Goal: Transaction & Acquisition: Subscribe to service/newsletter

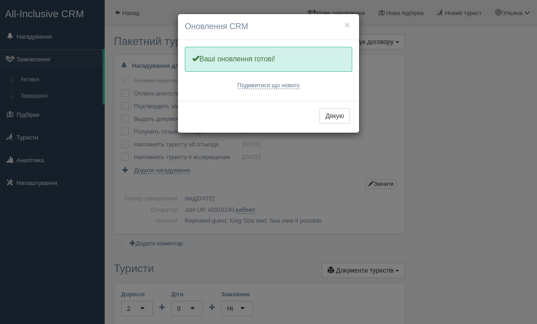
scroll to position [198, 0]
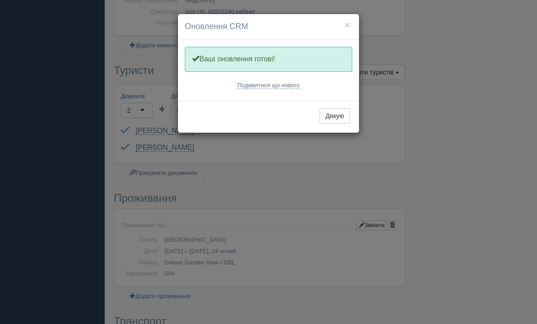
click at [340, 119] on button "Дякую" at bounding box center [334, 115] width 30 height 15
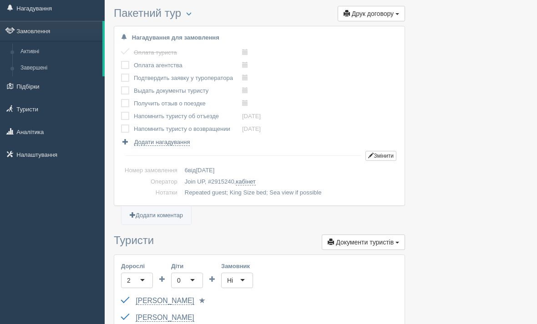
scroll to position [0, 0]
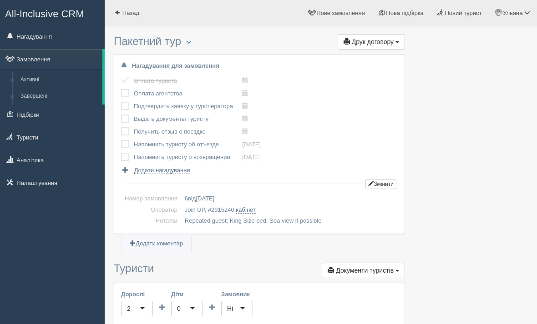
click at [133, 12] on span "Назад" at bounding box center [130, 13] width 17 height 7
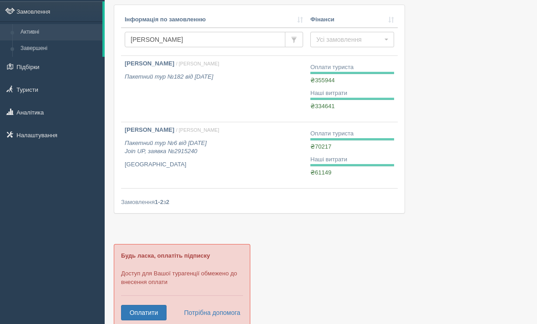
scroll to position [76, 0]
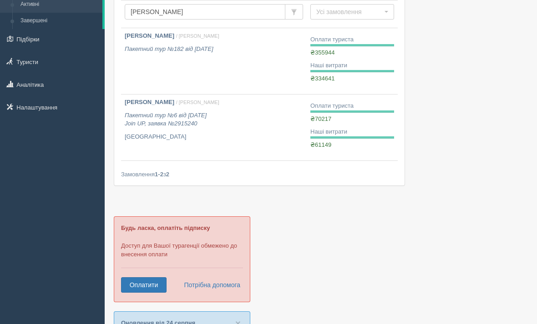
click at [146, 284] on link "Оплатити" at bounding box center [143, 284] width 45 height 15
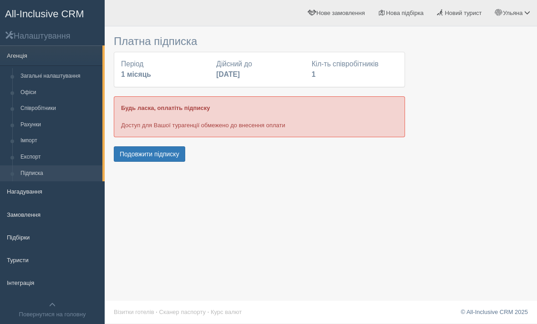
click at [168, 154] on button "Подовжити підписку" at bounding box center [149, 153] width 71 height 15
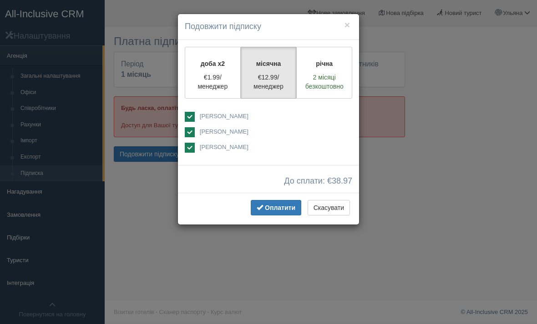
click at [190, 161] on div "доба x2 €1.99/менеджер місячна €12.99/менеджер річна 2 місяці безкоштовно" at bounding box center [268, 103] width 181 height 126
click at [189, 167] on div "До сплати: € 38.97" at bounding box center [268, 179] width 181 height 28
click at [197, 127] on label "[PERSON_NAME]" at bounding box center [268, 132] width 167 height 11
click at [181, 126] on div "доба x2 €1.99/менеджер місячна €12.99/менеджер річна 2 місяці безкоштовно" at bounding box center [268, 103] width 181 height 126
click at [343, 204] on button "Скасувати" at bounding box center [329, 207] width 42 height 15
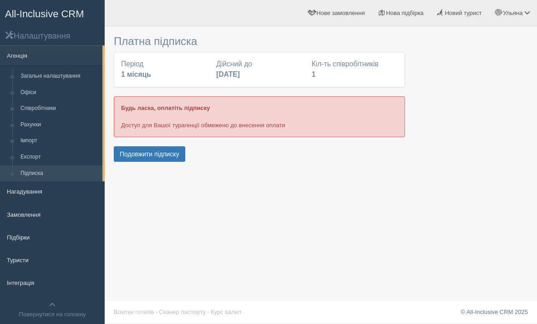
click at [166, 150] on button "Подовжити підписку" at bounding box center [149, 153] width 71 height 15
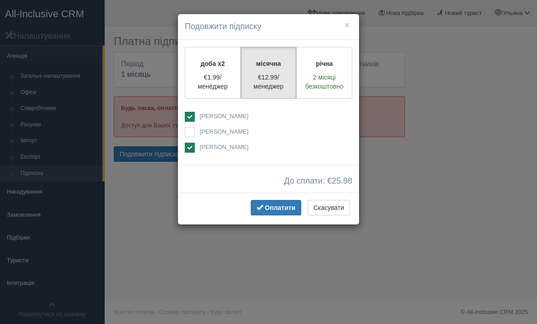
click at [182, 116] on input "[PERSON_NAME]" at bounding box center [179, 117] width 6 height 6
click at [182, 119] on input "[PERSON_NAME]" at bounding box center [179, 117] width 6 height 6
click at [333, 213] on button "Скасувати" at bounding box center [329, 207] width 42 height 15
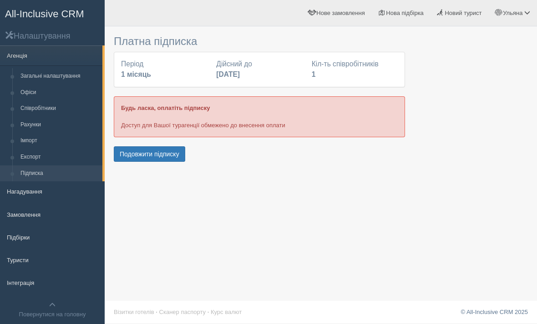
click at [170, 153] on button "Подовжити підписку" at bounding box center [149, 153] width 71 height 15
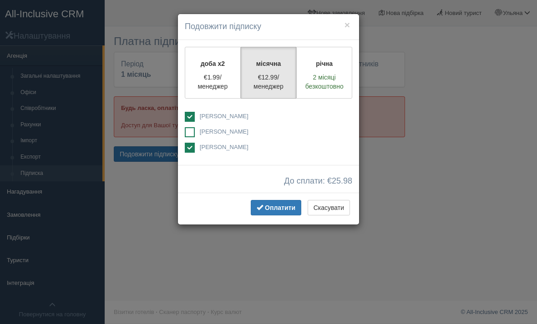
click at [202, 128] on span "[PERSON_NAME]" at bounding box center [224, 131] width 49 height 7
checkbox input "true"
click at [192, 112] on ins at bounding box center [190, 117] width 10 height 10
checkbox input "false"
click at [331, 213] on button "Скасувати" at bounding box center [329, 207] width 42 height 15
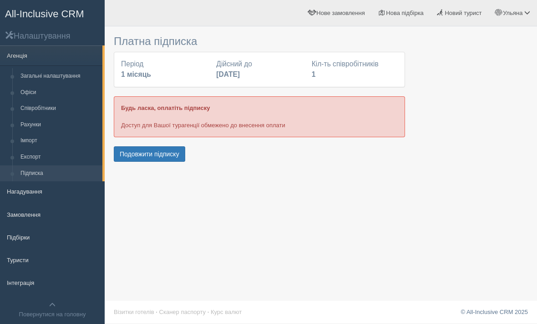
click at [147, 149] on button "Подовжити підписку" at bounding box center [149, 153] width 71 height 15
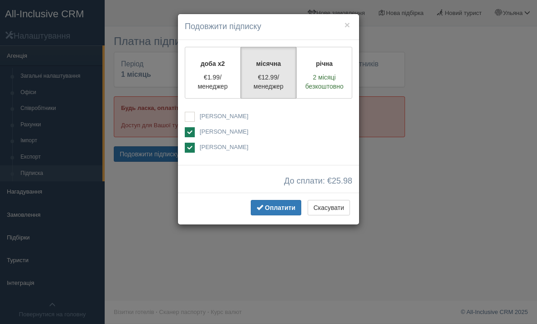
click at [196, 127] on label "[PERSON_NAME]" at bounding box center [268, 132] width 167 height 11
checkbox input "false"
click at [285, 209] on span "Оплатити" at bounding box center [280, 207] width 30 height 7
